Goal: Information Seeking & Learning: Learn about a topic

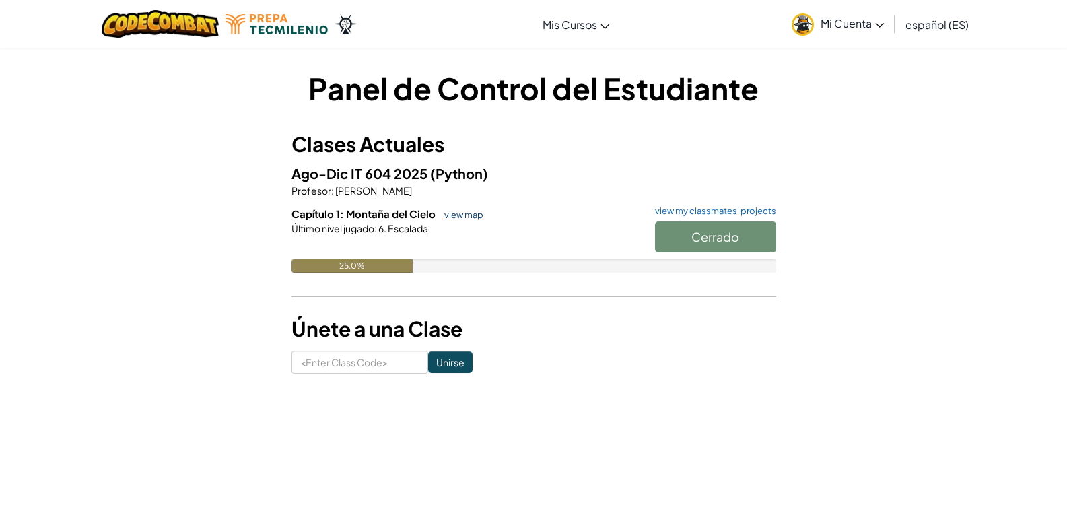
click at [468, 213] on link "view map" at bounding box center [460, 214] width 46 height 11
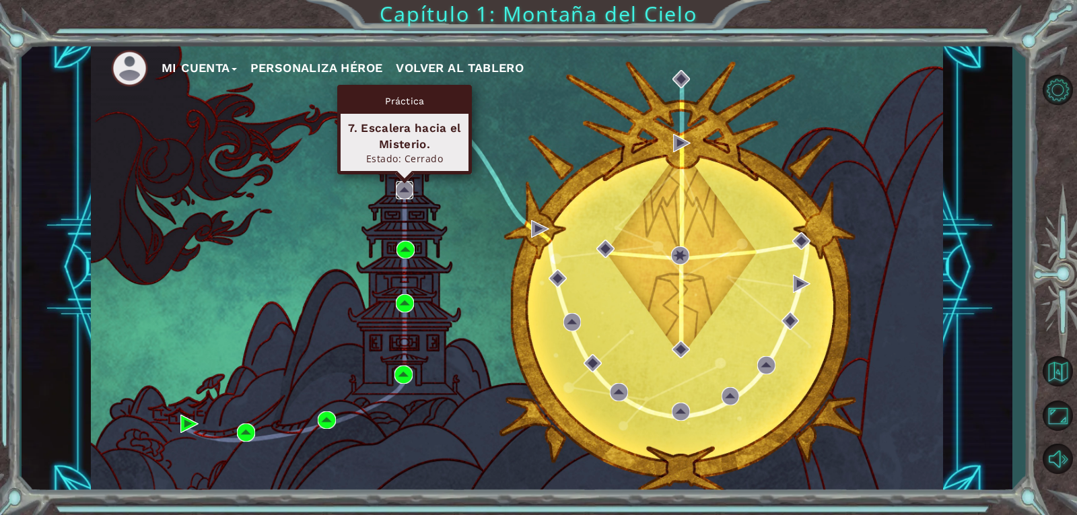
click at [403, 197] on img at bounding box center [405, 190] width 18 height 18
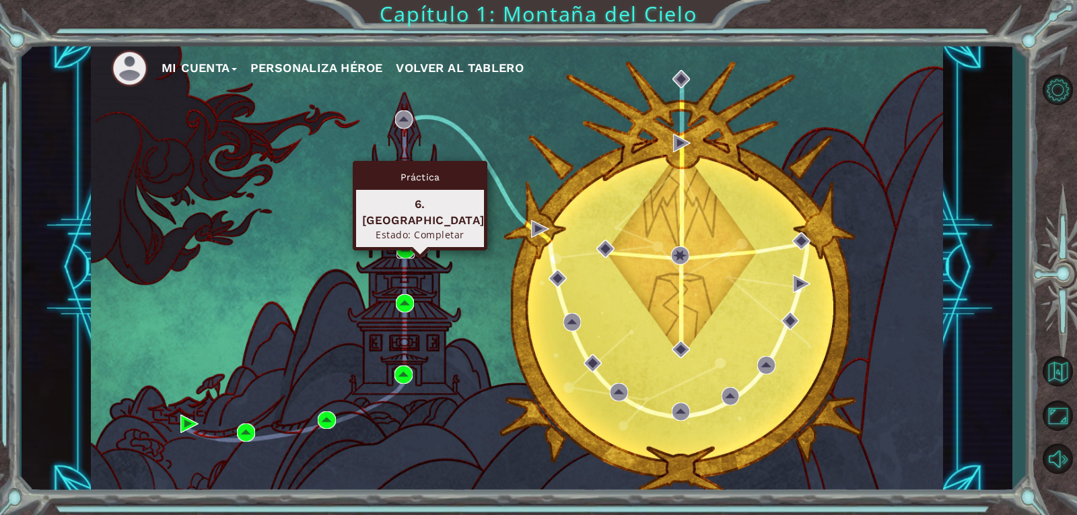
click at [405, 251] on img at bounding box center [405, 250] width 18 height 18
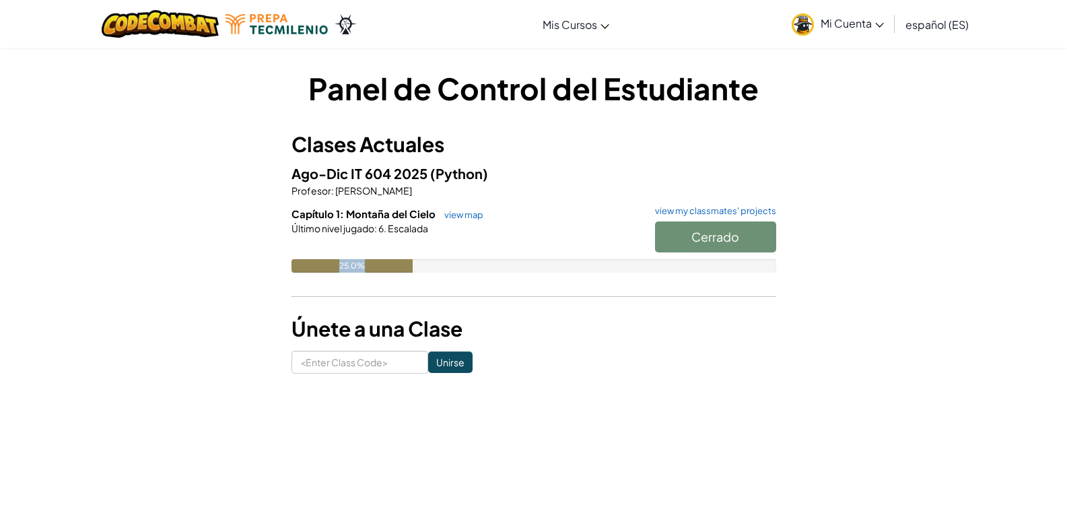
drag, startPoint x: 363, startPoint y: 264, endPoint x: 331, endPoint y: 264, distance: 31.6
click at [333, 266] on div "25.0%" at bounding box center [351, 265] width 121 height 13
click at [127, 221] on div "Panel de Control del Estudiante Clases Actuales Ago-Dic IT 604 2025 (Python) Pr…" at bounding box center [533, 220] width 1067 height 347
drag, startPoint x: 333, startPoint y: 266, endPoint x: 431, endPoint y: 276, distance: 98.7
click at [431, 276] on div "Capítulo 1: Montaña del Cielo view map view my classmates' projects Cerrado Últ…" at bounding box center [533, 250] width 485 height 86
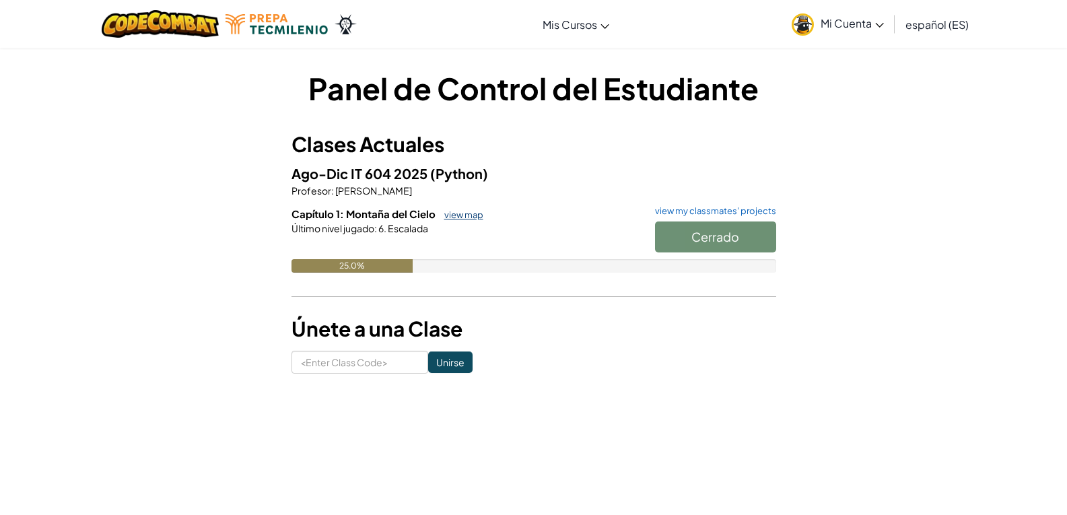
click at [448, 215] on link "view map" at bounding box center [460, 214] width 46 height 11
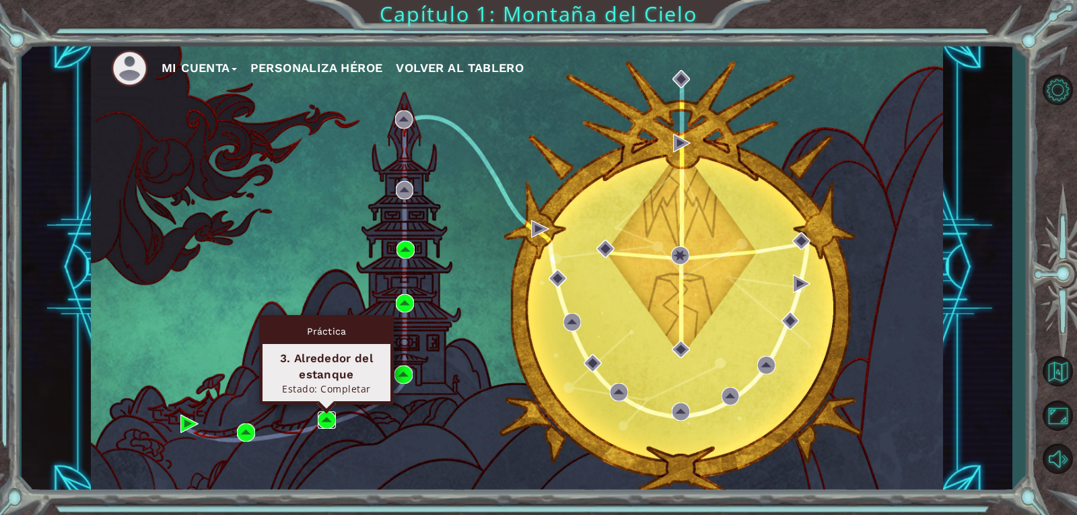
click at [330, 418] on img at bounding box center [327, 420] width 18 height 18
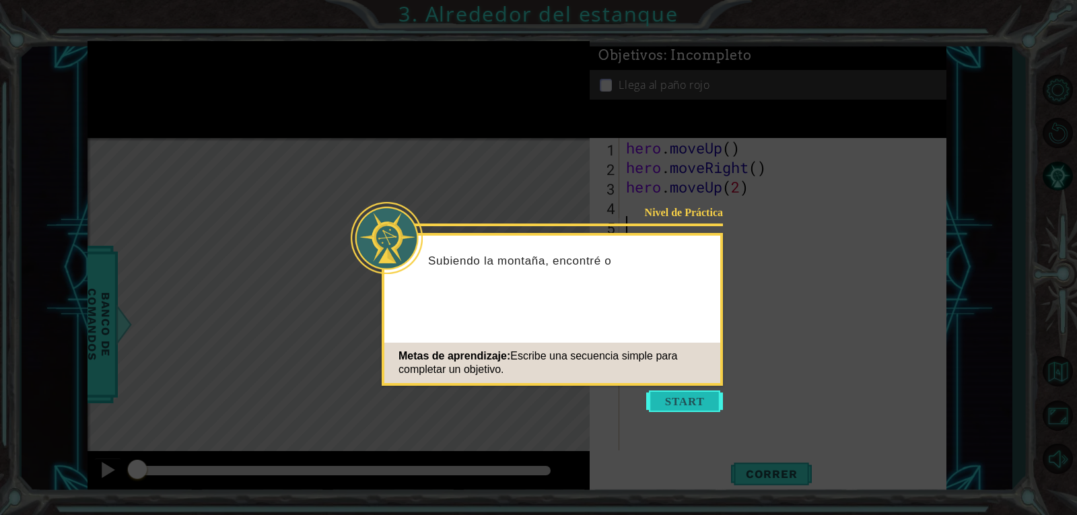
click at [697, 398] on button "Start" at bounding box center [684, 401] width 77 height 22
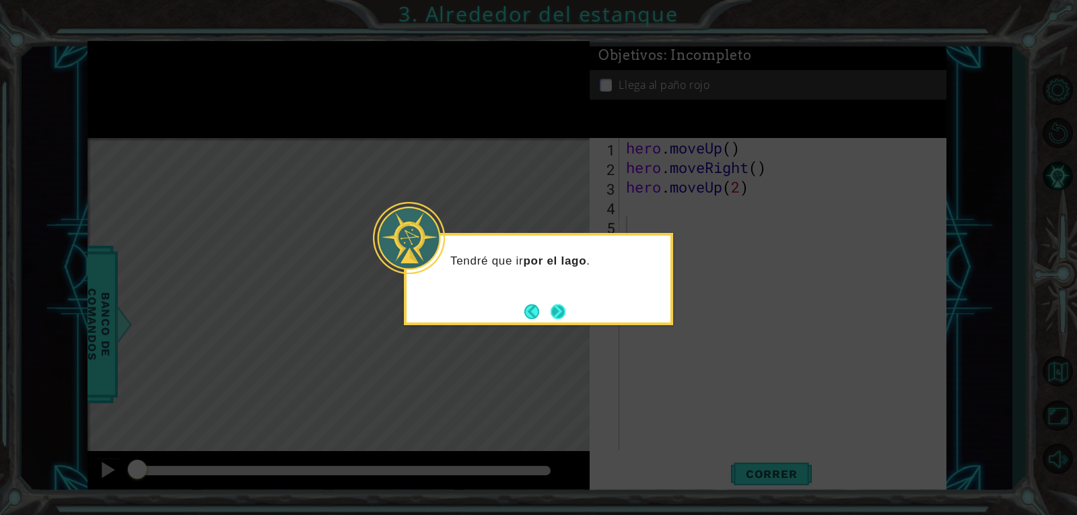
click at [557, 316] on button "Next" at bounding box center [557, 311] width 15 height 15
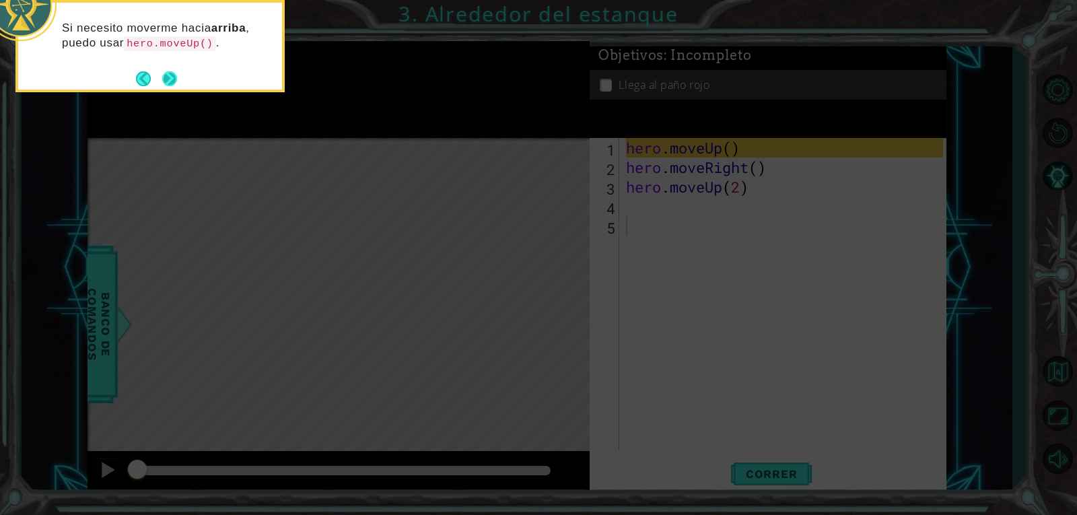
click at [176, 86] on button "Next" at bounding box center [169, 78] width 15 height 15
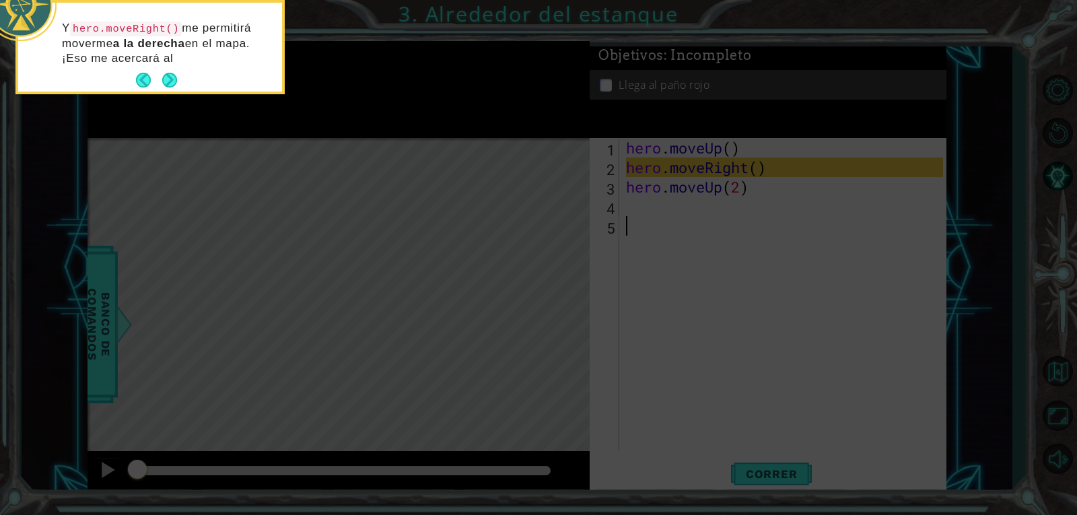
click at [168, 89] on footer at bounding box center [156, 80] width 41 height 20
click at [174, 80] on button "Next" at bounding box center [169, 80] width 15 height 15
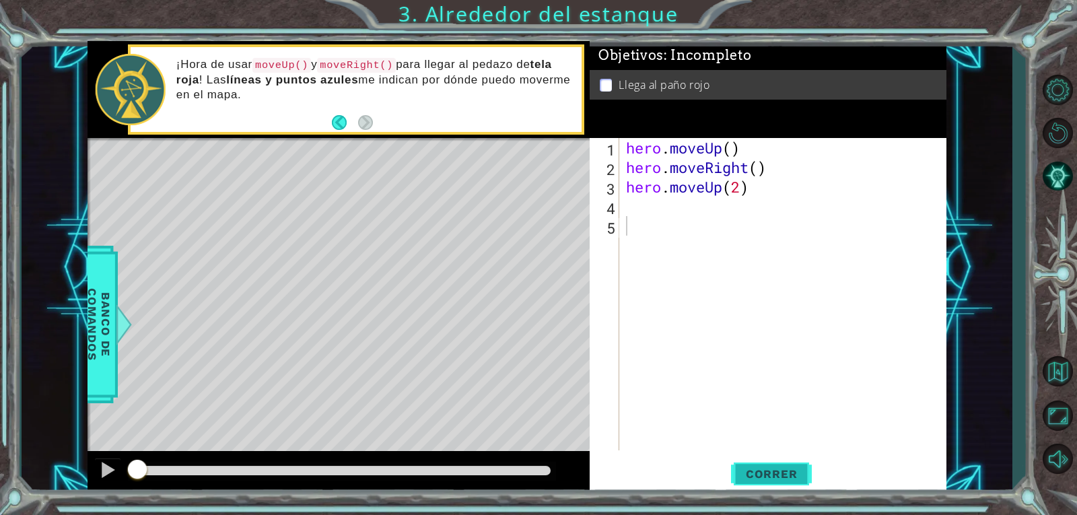
click at [790, 472] on span "Correr" at bounding box center [771, 473] width 79 height 13
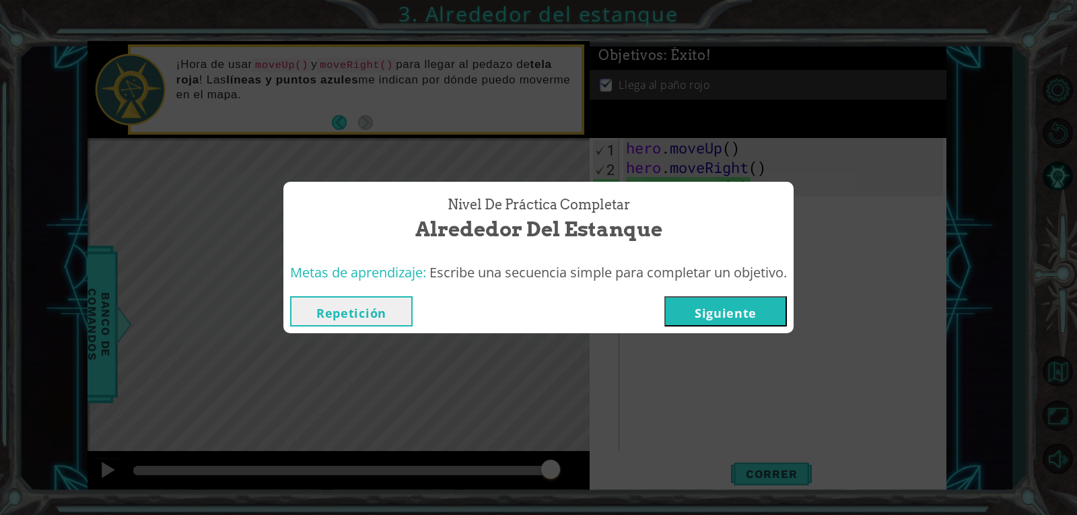
click at [327, 317] on button "Repetición" at bounding box center [351, 311] width 122 height 30
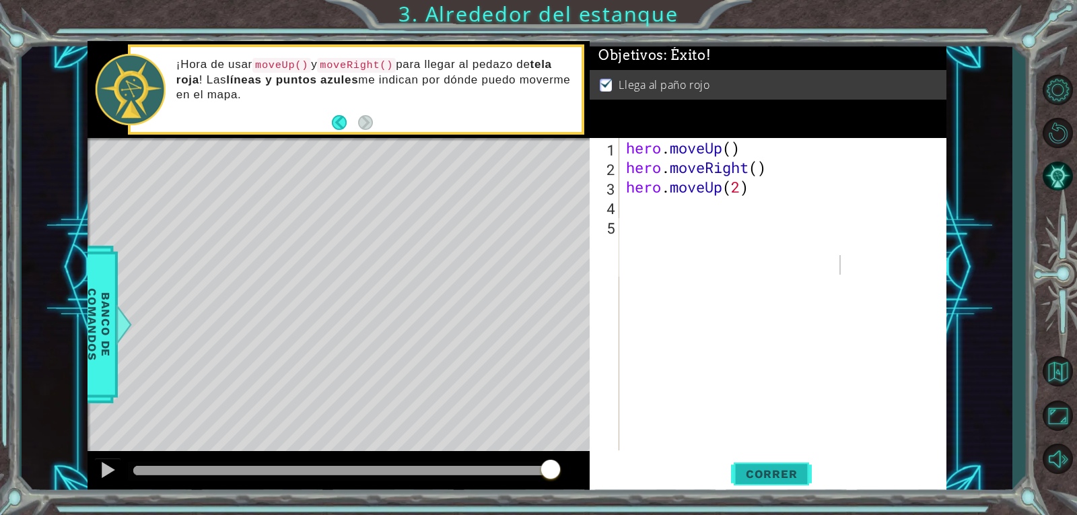
click at [777, 476] on span "Correr" at bounding box center [771, 473] width 79 height 13
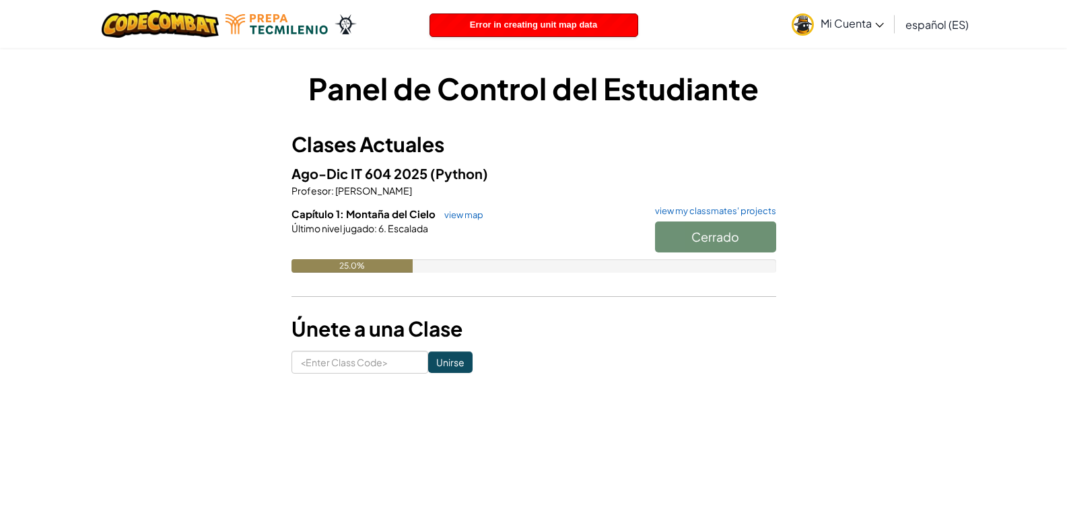
click at [521, 22] on span "Error in creating unit map data" at bounding box center [533, 25] width 127 height 10
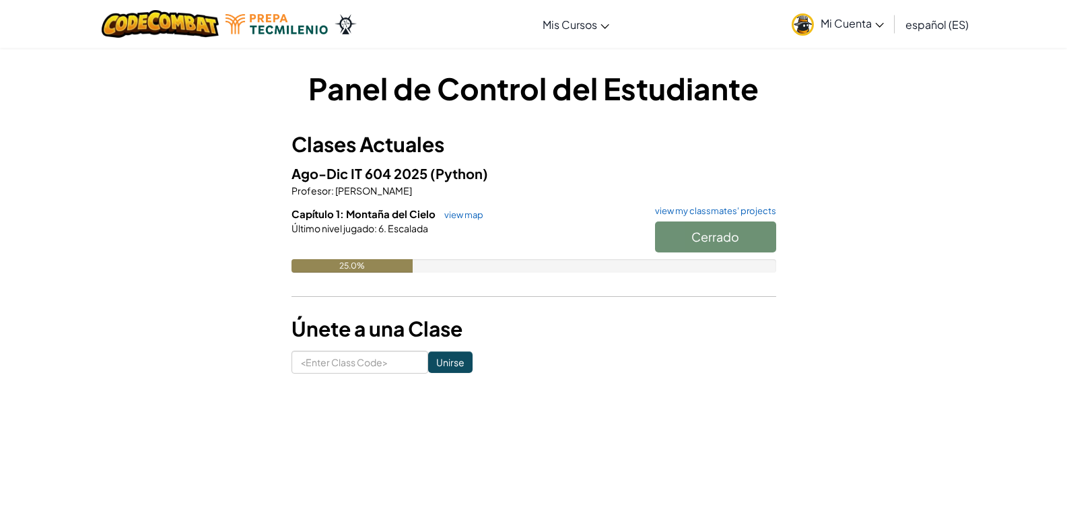
click at [407, 252] on div at bounding box center [533, 247] width 485 height 24
click at [338, 370] on input at bounding box center [359, 362] width 137 height 23
click at [529, 208] on h6 "Capítulo 1: Montaña del Cielo view map view my classmates' projects" at bounding box center [533, 214] width 485 height 15
click at [454, 213] on link "view map" at bounding box center [460, 214] width 46 height 11
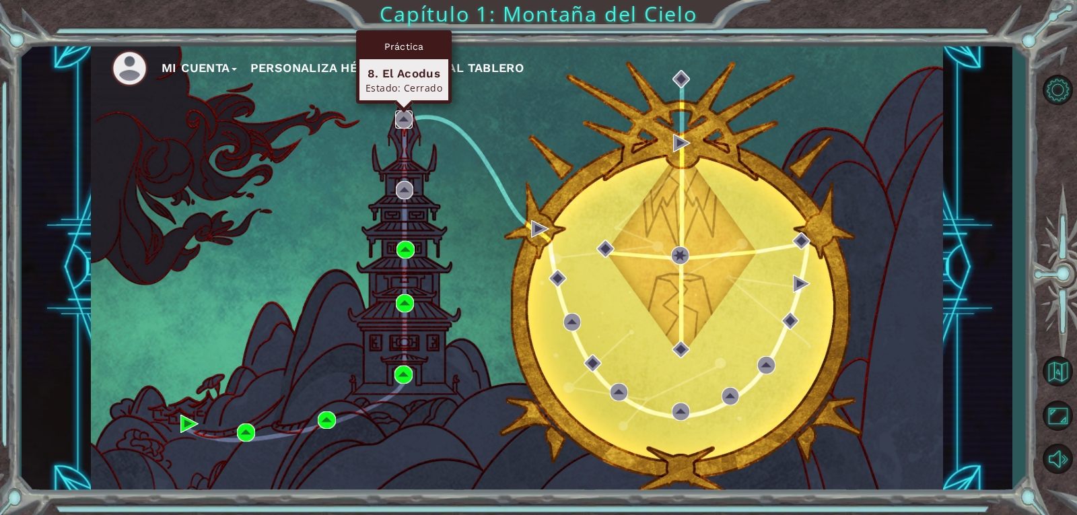
click at [400, 119] on img at bounding box center [404, 119] width 18 height 18
